Goal: Task Accomplishment & Management: Manage account settings

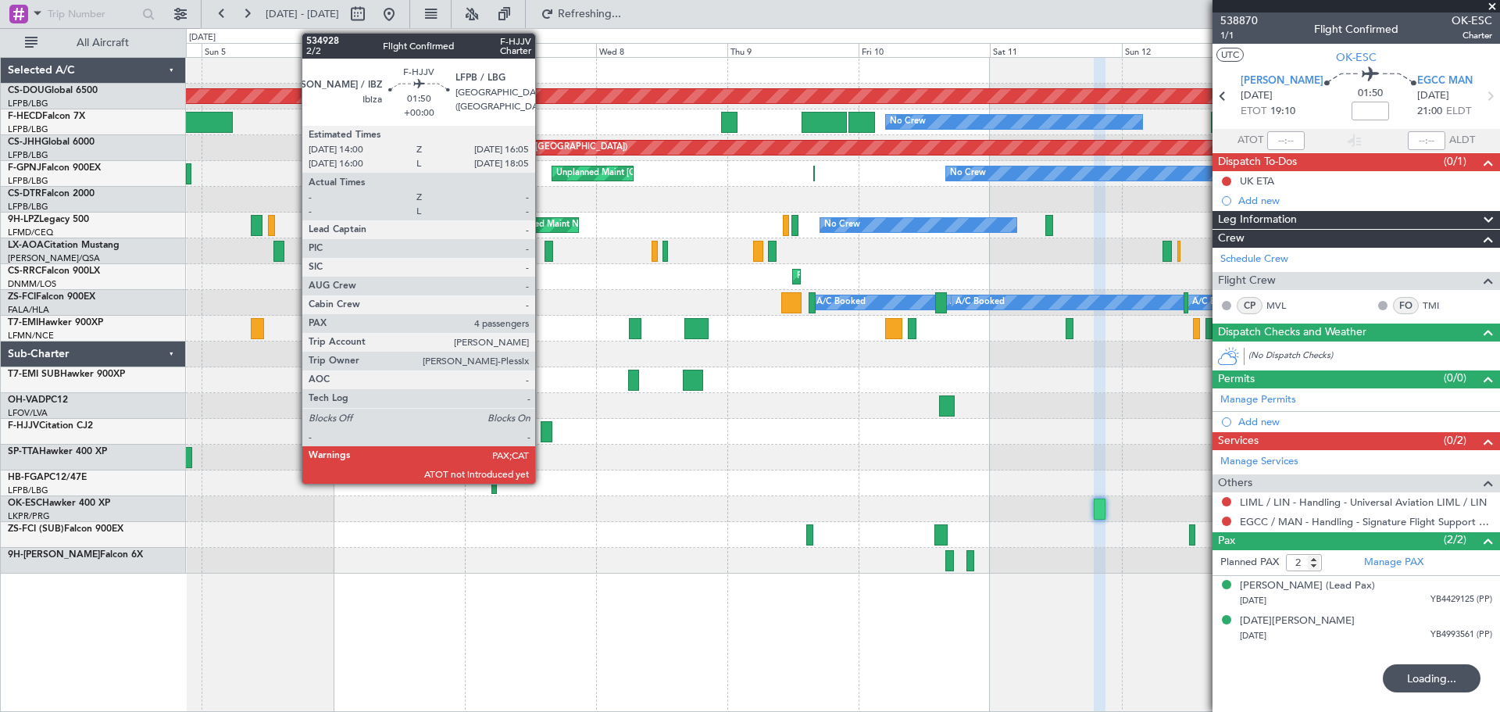
click at [542, 430] on div at bounding box center [547, 431] width 12 height 21
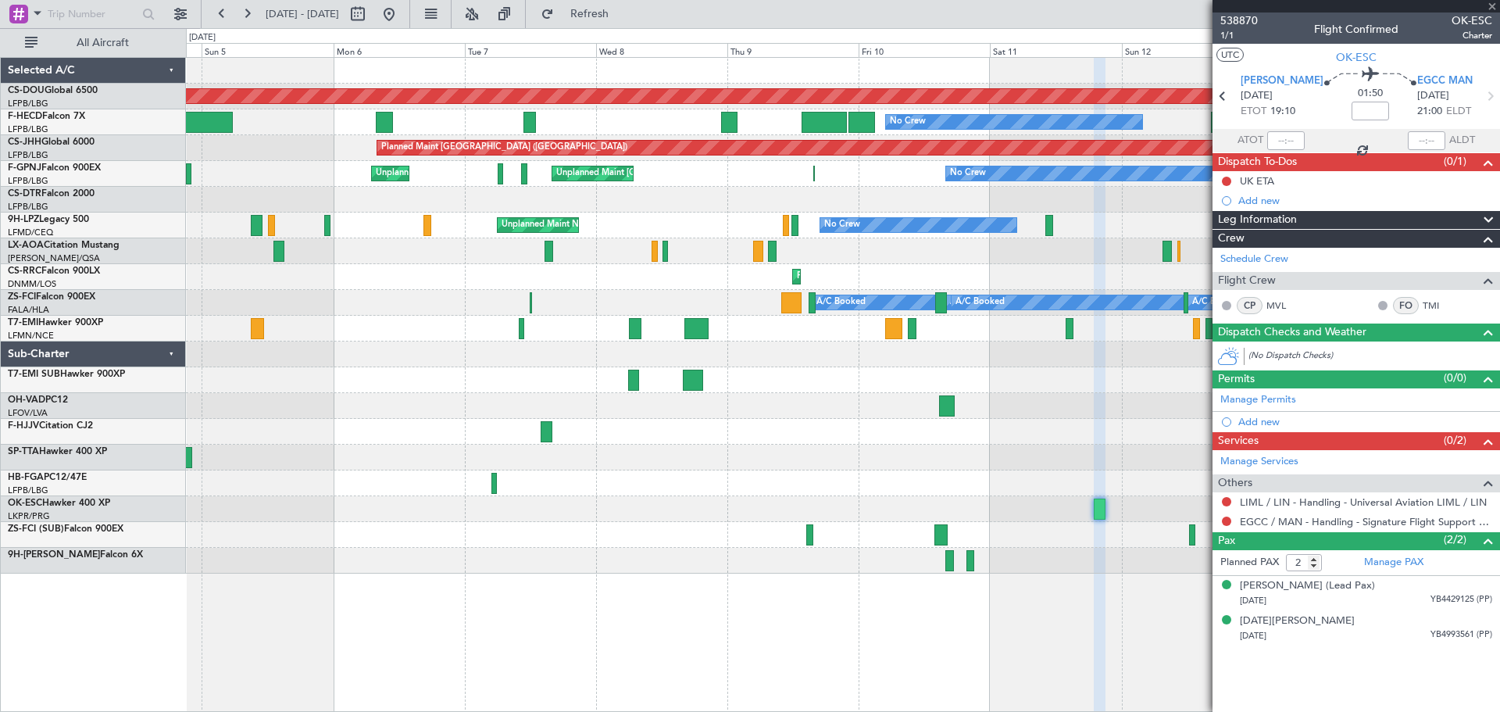
type input "4"
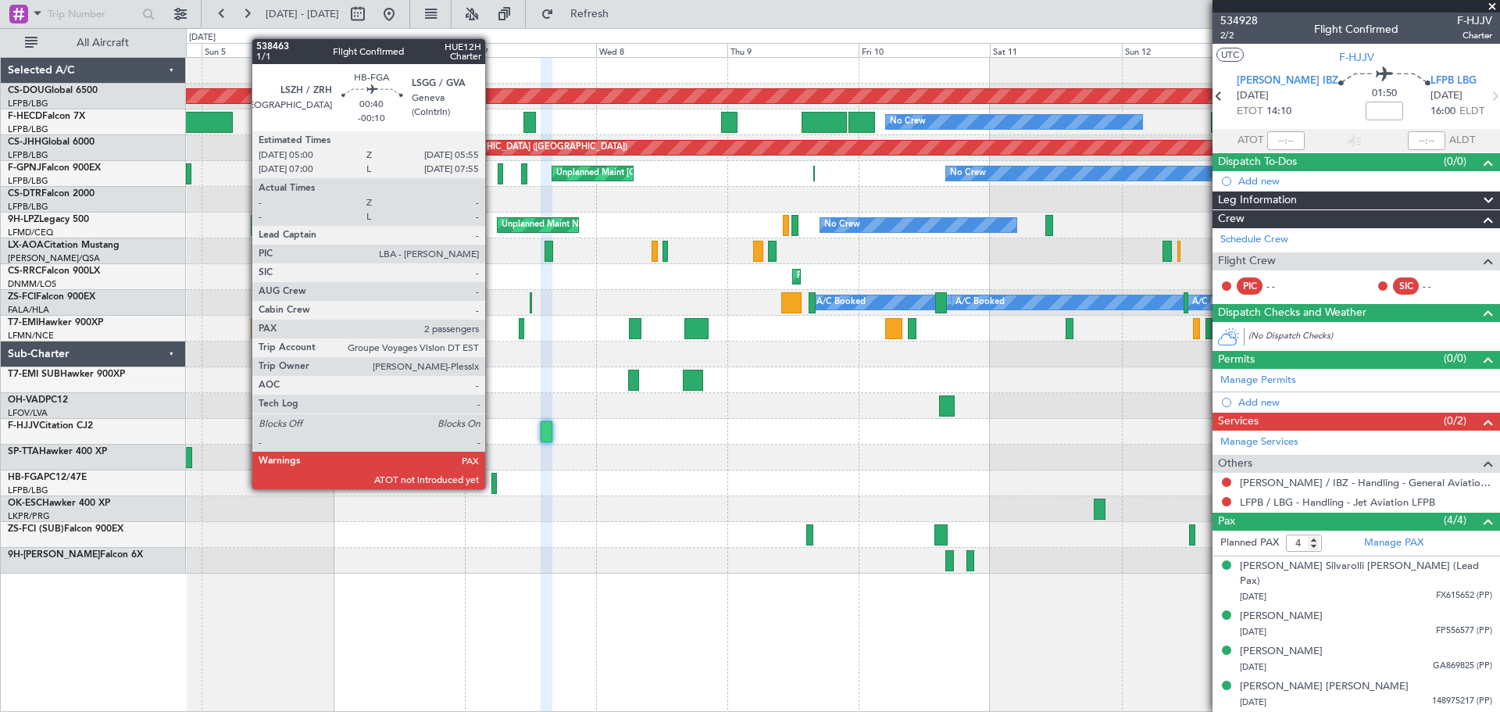
click at [492, 487] on div at bounding box center [493, 483] width 5 height 21
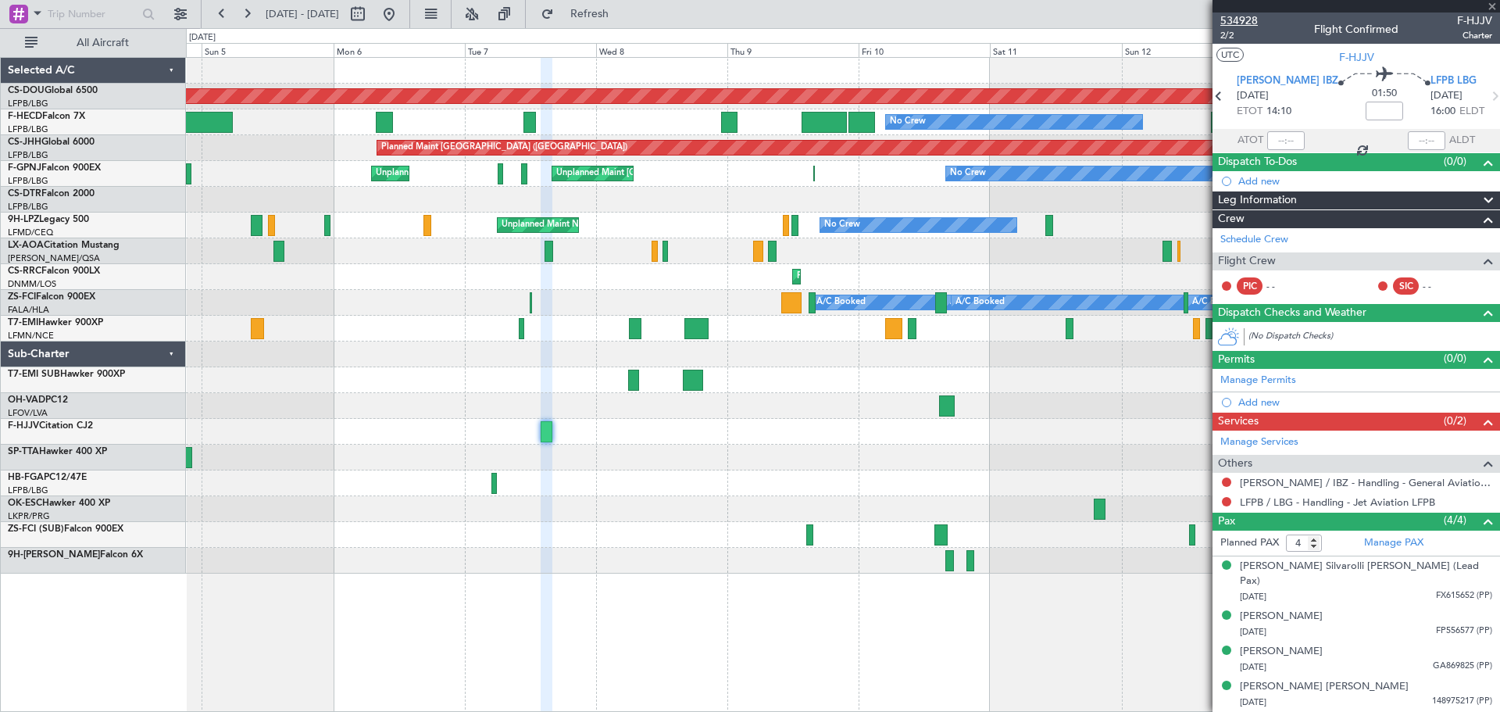
type input "-00:10"
type input "2"
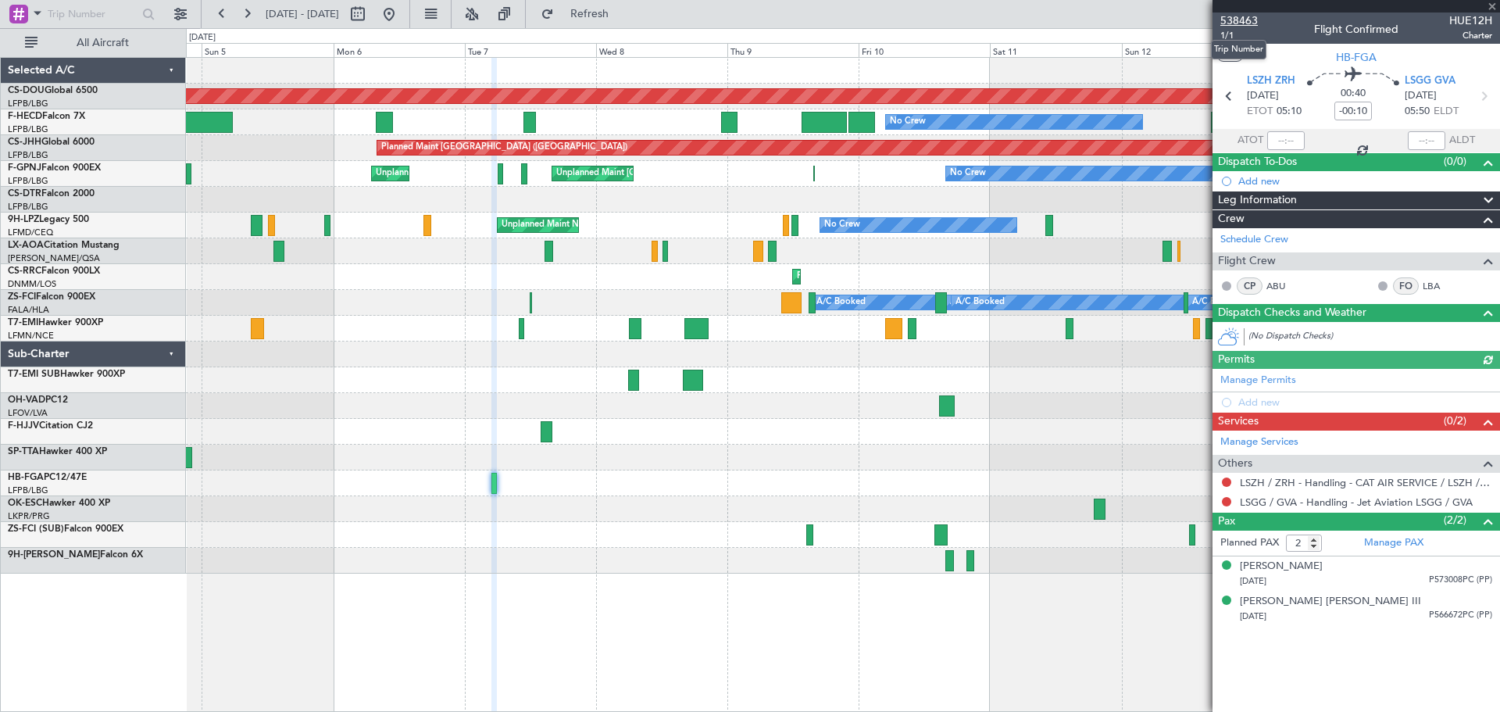
click at [1250, 16] on span "538463" at bounding box center [1238, 20] width 37 height 16
click at [681, 544] on div at bounding box center [842, 535] width 1313 height 26
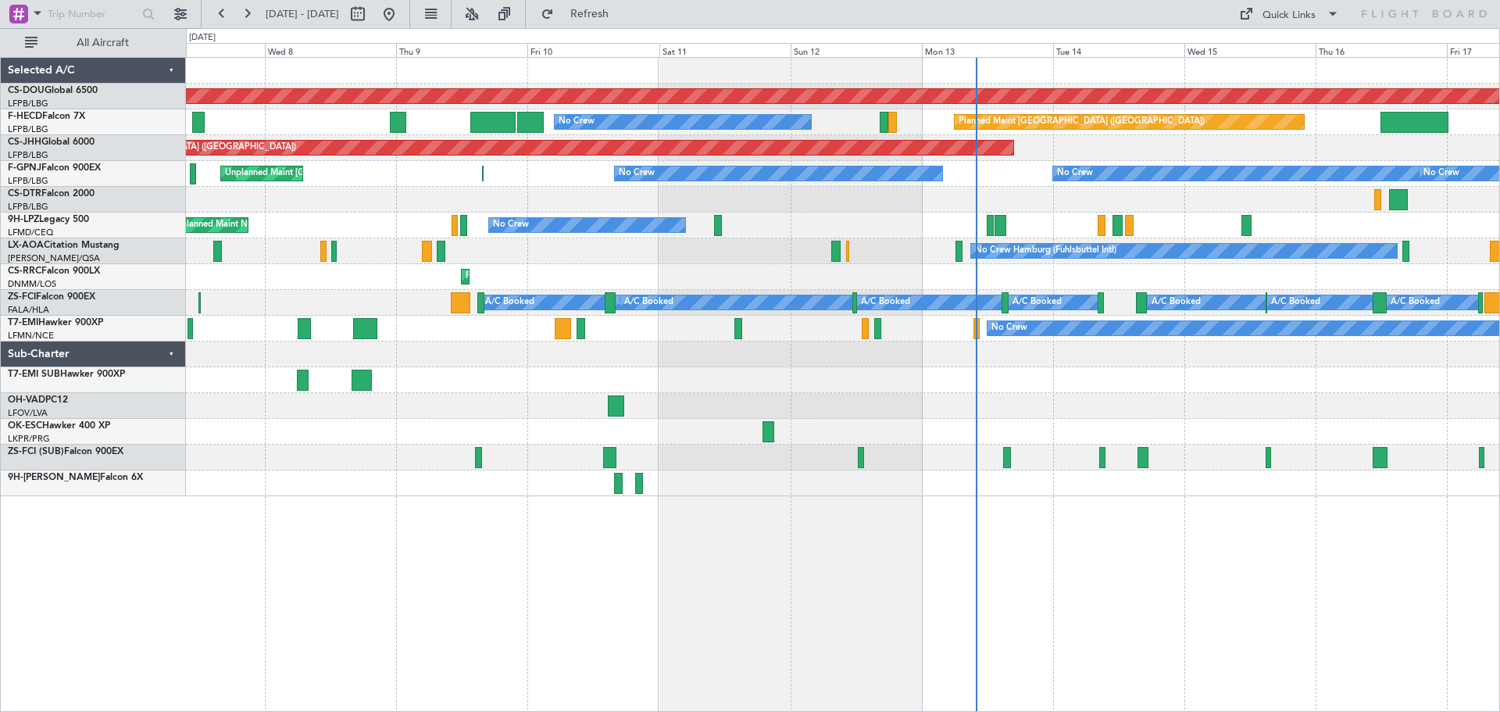
click at [804, 462] on div "Planned Maint London ([GEOGRAPHIC_DATA]) Planned Maint [GEOGRAPHIC_DATA] ([GEOG…" at bounding box center [842, 277] width 1313 height 438
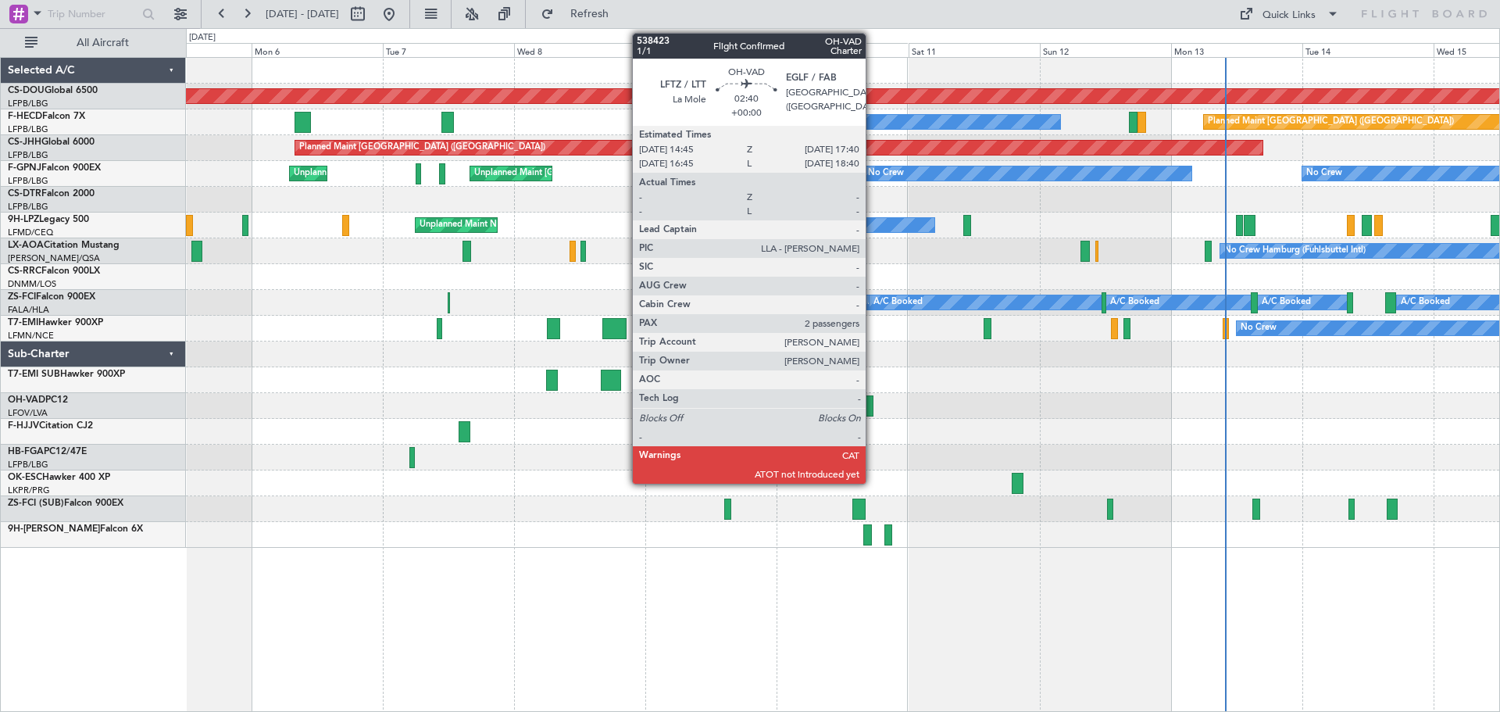
click at [873, 402] on div at bounding box center [865, 405] width 16 height 21
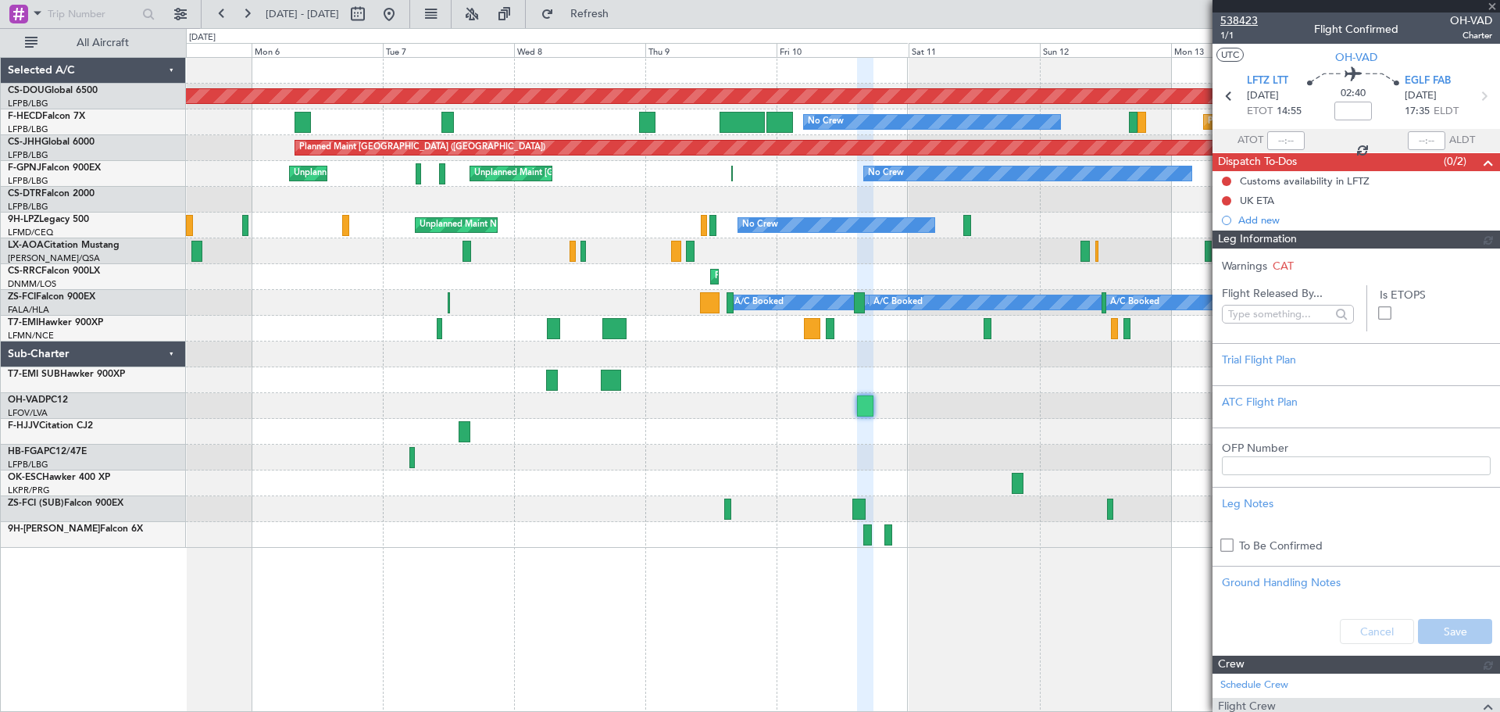
click at [1237, 13] on span "538423" at bounding box center [1238, 20] width 37 height 16
